Goal: Task Accomplishment & Management: Use online tool/utility

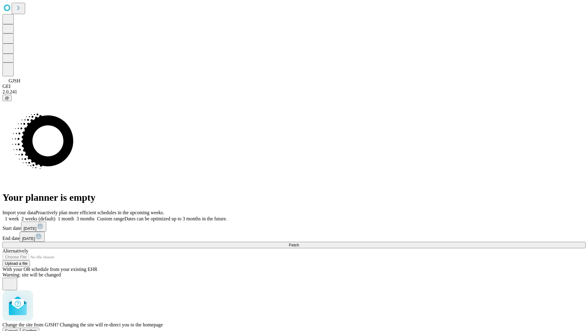
click at [37, 329] on span "Confirm" at bounding box center [30, 331] width 14 height 5
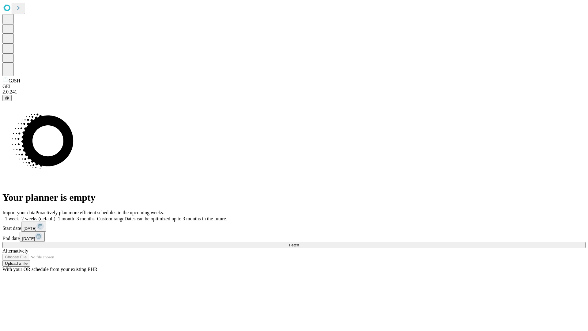
click at [55, 216] on label "2 weeks (default)" at bounding box center [37, 218] width 36 height 5
click at [299, 243] on span "Fetch" at bounding box center [294, 245] width 10 height 5
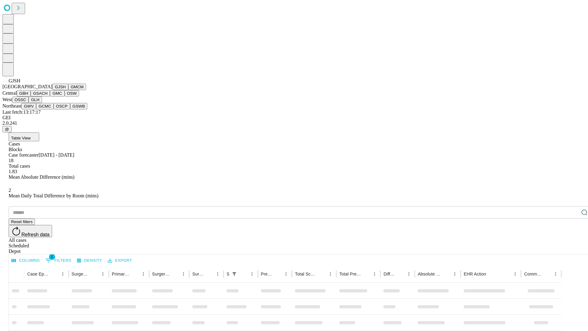
click at [68, 90] on button "GMCM" at bounding box center [77, 87] width 18 height 6
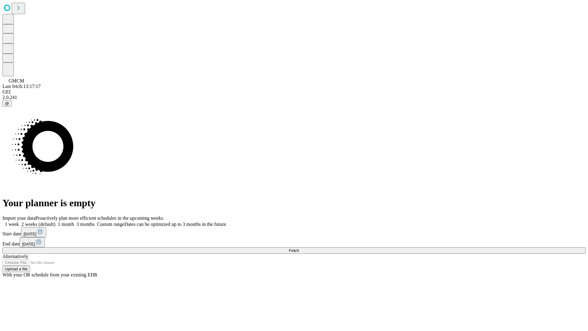
click at [299, 248] on span "Fetch" at bounding box center [294, 250] width 10 height 5
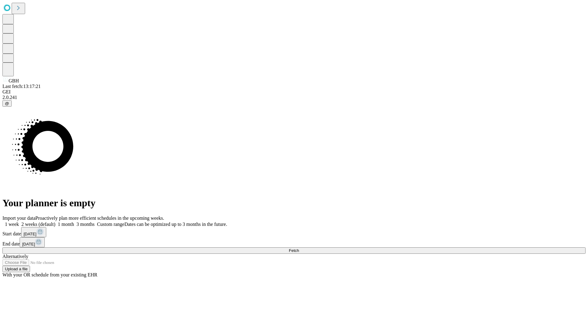
click at [55, 222] on label "2 weeks (default)" at bounding box center [37, 224] width 36 height 5
click at [299, 248] on span "Fetch" at bounding box center [294, 250] width 10 height 5
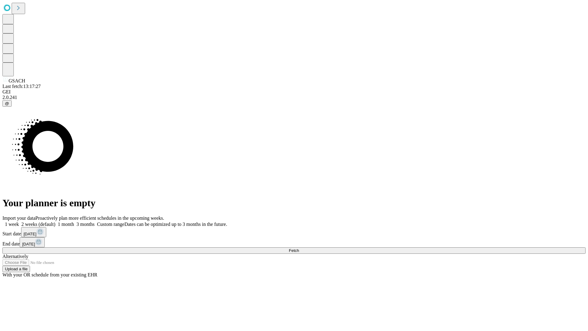
click at [55, 222] on label "2 weeks (default)" at bounding box center [37, 224] width 36 height 5
click at [299, 248] on span "Fetch" at bounding box center [294, 250] width 10 height 5
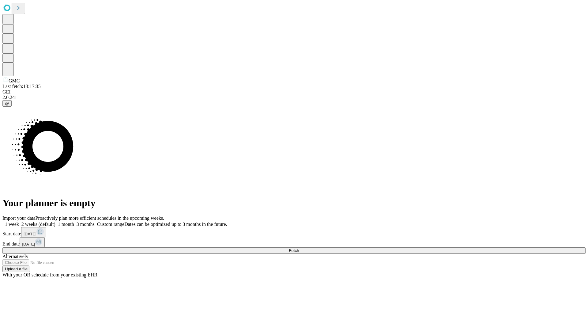
click at [55, 222] on label "2 weeks (default)" at bounding box center [37, 224] width 36 height 5
click at [299, 248] on span "Fetch" at bounding box center [294, 250] width 10 height 5
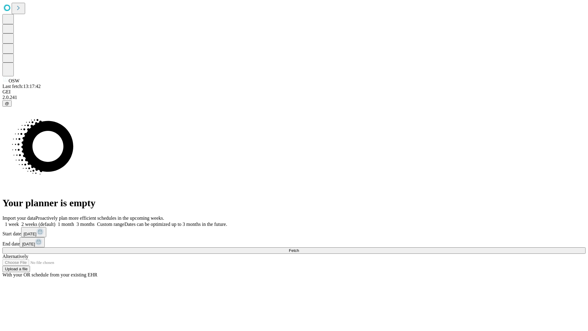
click at [55, 222] on label "2 weeks (default)" at bounding box center [37, 224] width 36 height 5
click at [299, 248] on span "Fetch" at bounding box center [294, 250] width 10 height 5
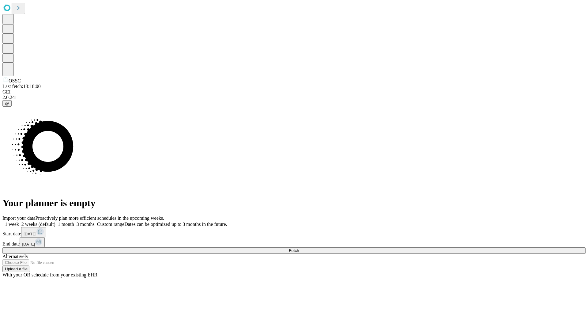
click at [55, 222] on label "2 weeks (default)" at bounding box center [37, 224] width 36 height 5
click at [299, 248] on span "Fetch" at bounding box center [294, 250] width 10 height 5
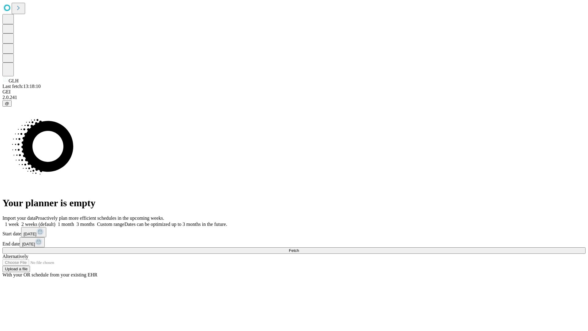
click at [55, 222] on label "2 weeks (default)" at bounding box center [37, 224] width 36 height 5
click at [299, 248] on span "Fetch" at bounding box center [294, 250] width 10 height 5
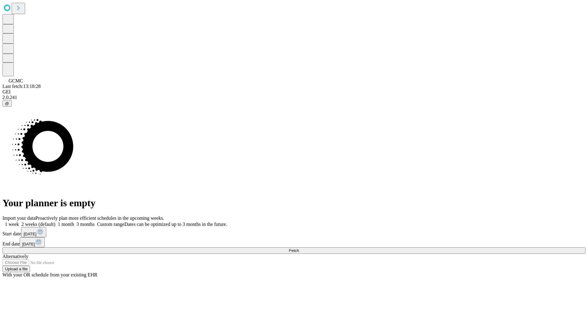
click at [55, 222] on label "2 weeks (default)" at bounding box center [37, 224] width 36 height 5
click at [299, 248] on span "Fetch" at bounding box center [294, 250] width 10 height 5
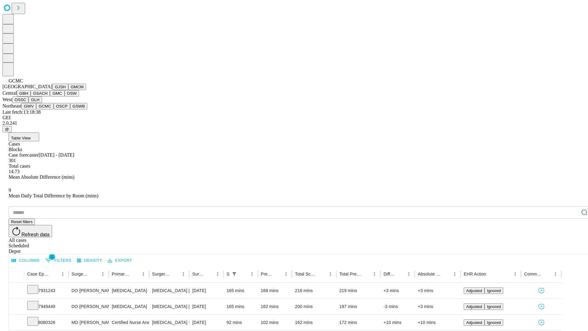
click at [54, 109] on button "OSCP" at bounding box center [62, 106] width 17 height 6
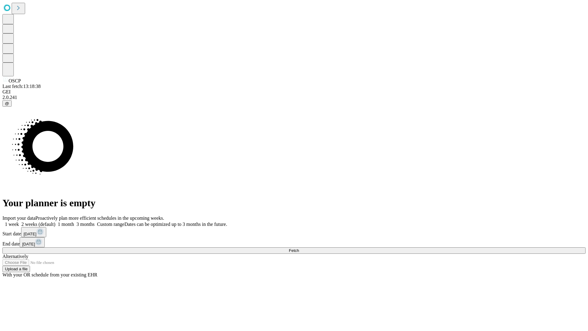
click at [55, 222] on label "2 weeks (default)" at bounding box center [37, 224] width 36 height 5
click at [299, 248] on span "Fetch" at bounding box center [294, 250] width 10 height 5
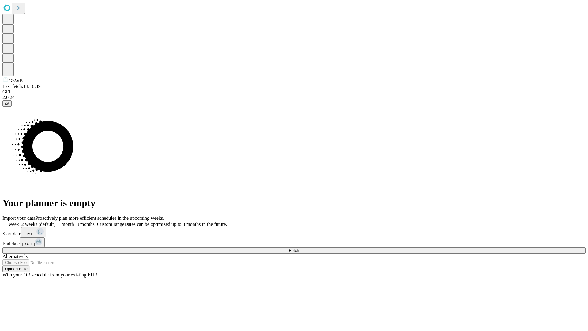
click at [55, 222] on label "2 weeks (default)" at bounding box center [37, 224] width 36 height 5
click at [299, 248] on span "Fetch" at bounding box center [294, 250] width 10 height 5
